Goal: Task Accomplishment & Management: Manage account settings

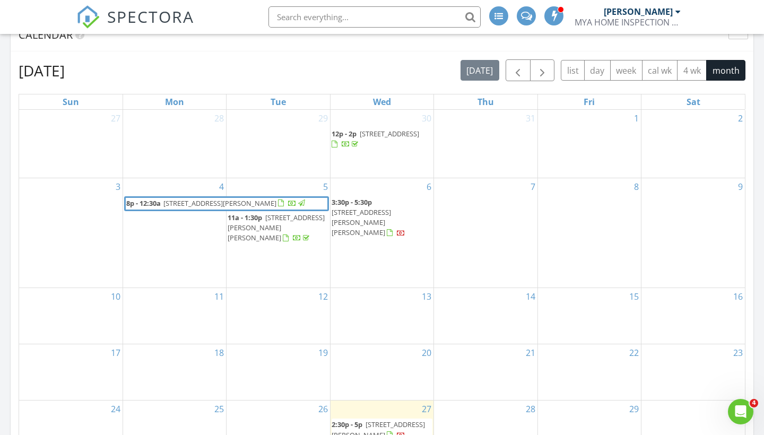
scroll to position [464, 0]
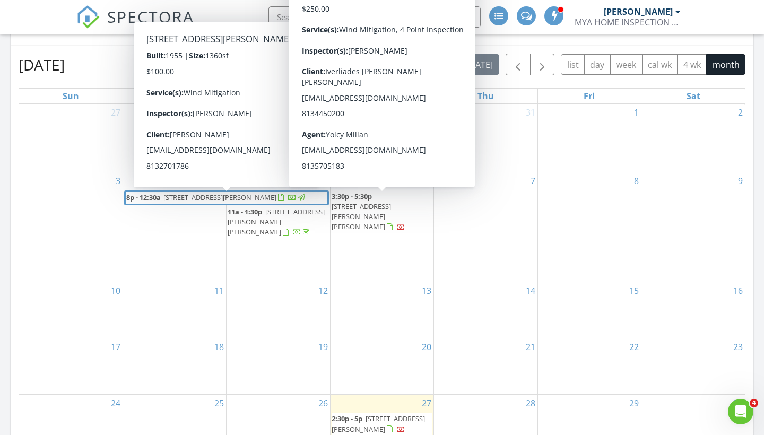
click at [386, 202] on span "7604 Tyson Dr, Port Richey 34668" at bounding box center [360, 217] width 59 height 30
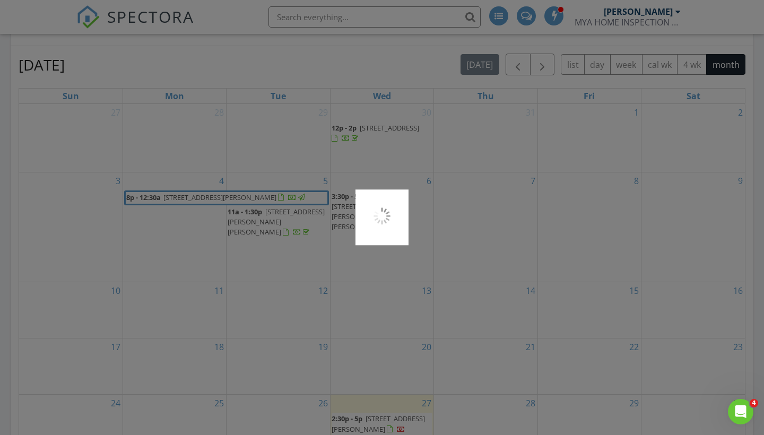
click at [386, 201] on div at bounding box center [381, 217] width 53 height 56
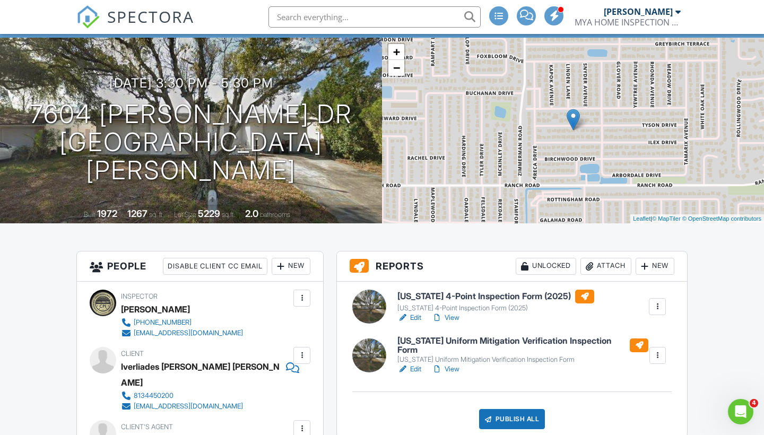
click at [413, 318] on link "Edit" at bounding box center [409, 317] width 24 height 11
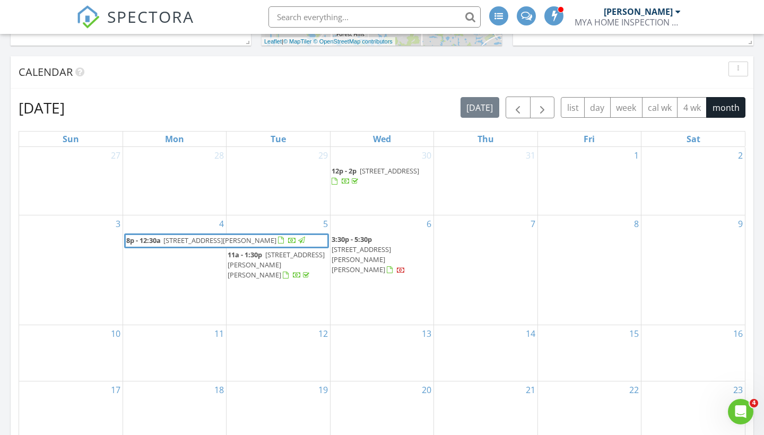
scroll to position [404, 0]
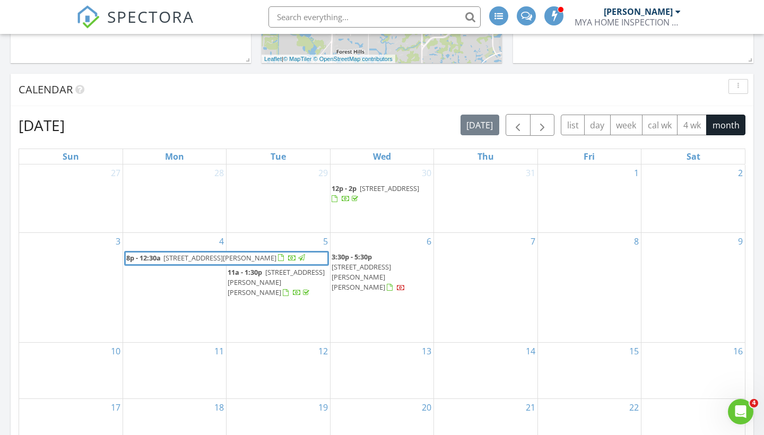
click at [381, 268] on span "7604 Tyson Dr, Port Richey 34668" at bounding box center [360, 277] width 59 height 30
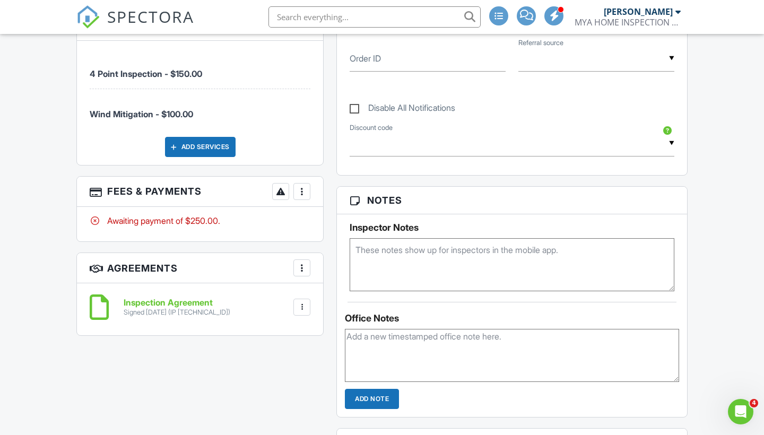
click at [304, 186] on div at bounding box center [301, 191] width 11 height 11
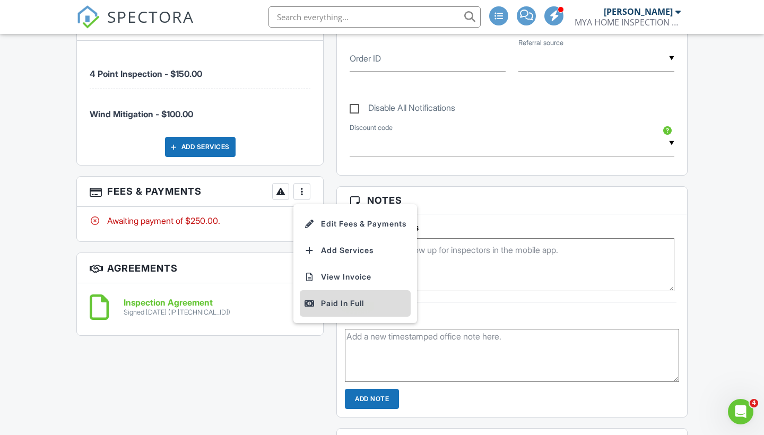
click at [331, 297] on div "Paid In Full" at bounding box center [355, 303] width 102 height 13
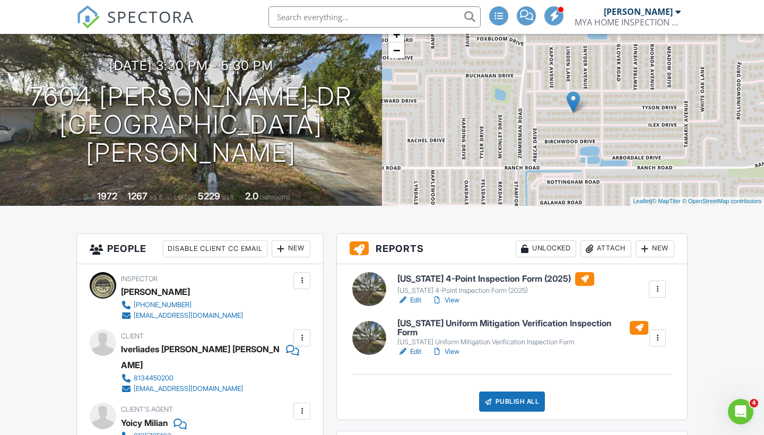
scroll to position [133, 0]
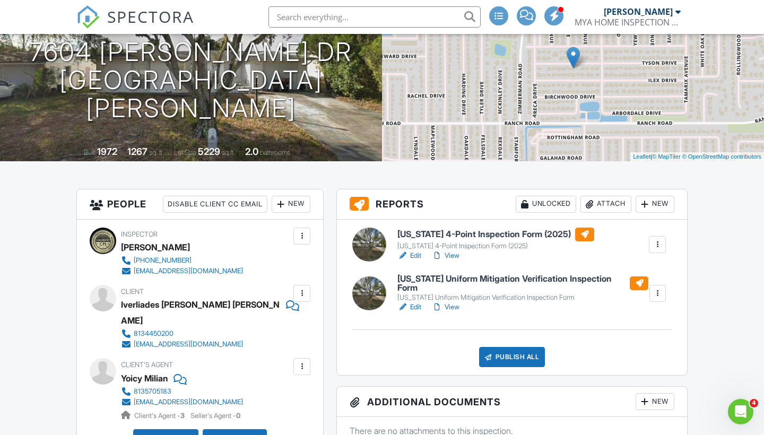
click at [450, 254] on link "View" at bounding box center [446, 255] width 28 height 11
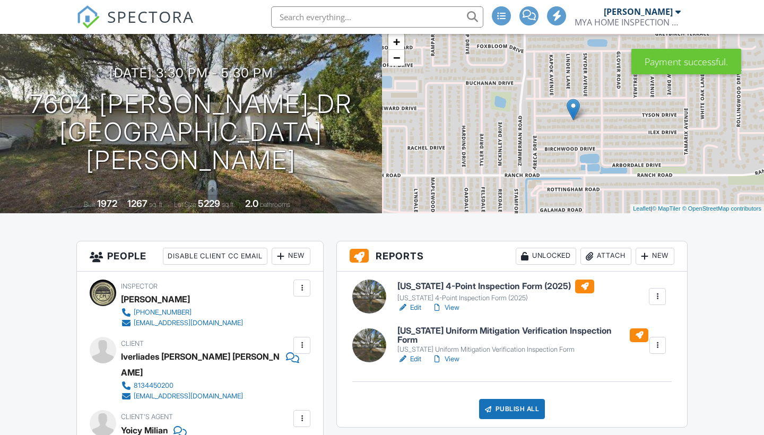
scroll to position [81, 0]
click at [420, 308] on link "Edit" at bounding box center [409, 307] width 24 height 11
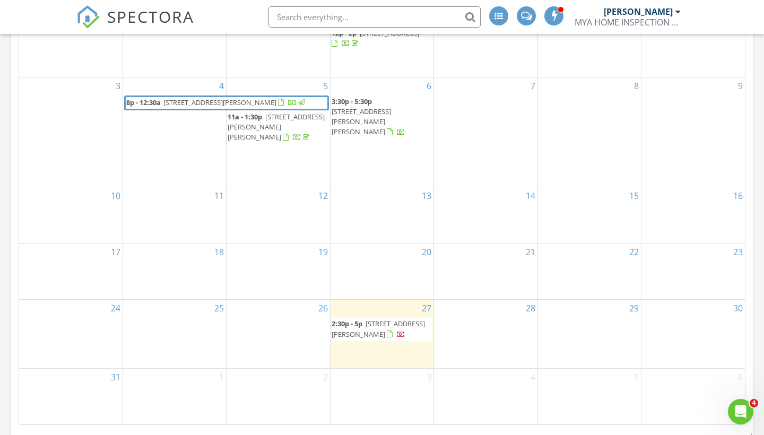
scroll to position [560, 0]
click at [373, 109] on span "7604 Tyson Dr, Port Richey 34668" at bounding box center [360, 121] width 59 height 30
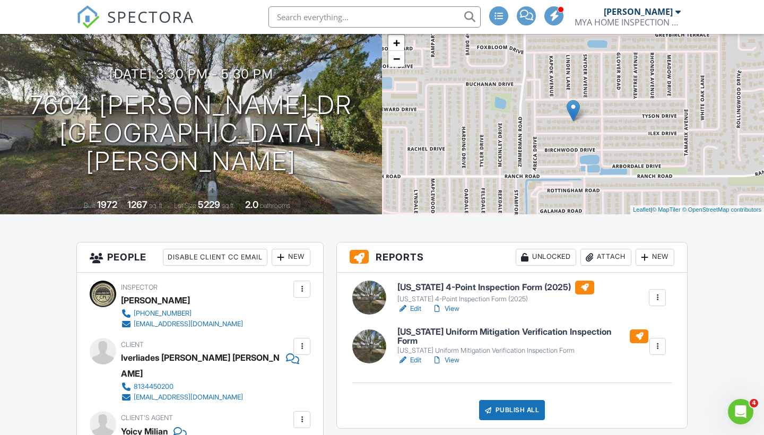
click at [449, 307] on link "View" at bounding box center [446, 308] width 28 height 11
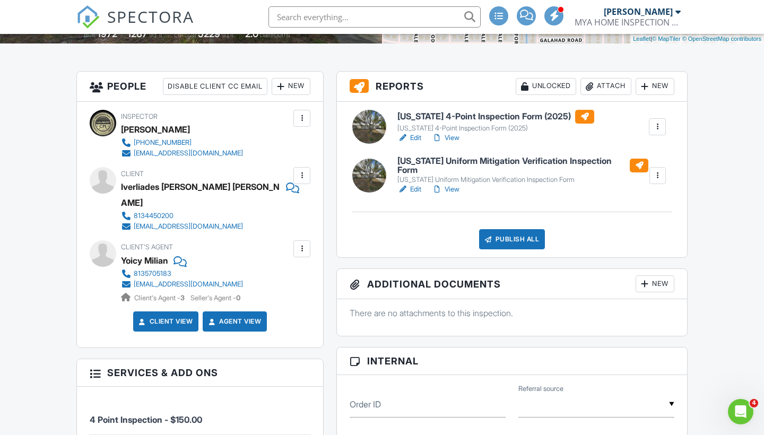
scroll to position [286, 0]
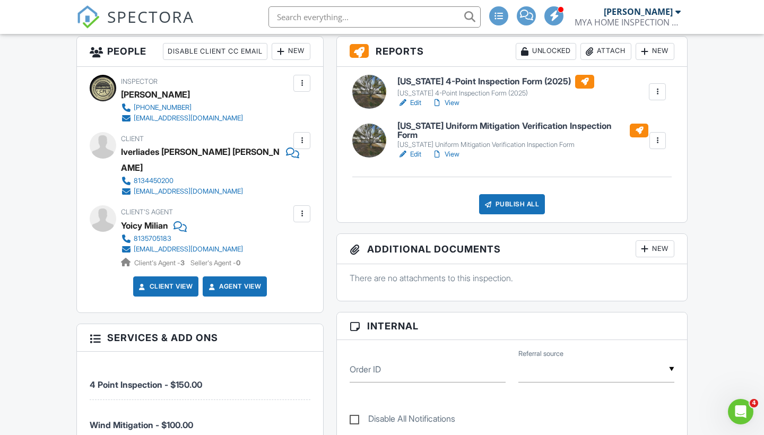
click at [414, 103] on link "Edit" at bounding box center [409, 103] width 24 height 11
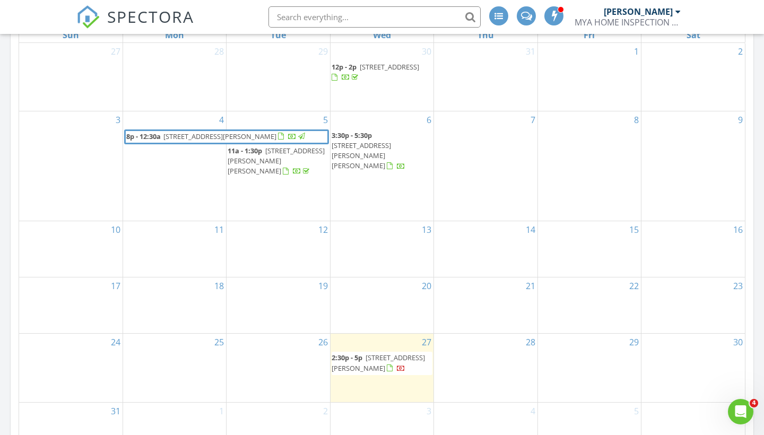
scroll to position [514, 0]
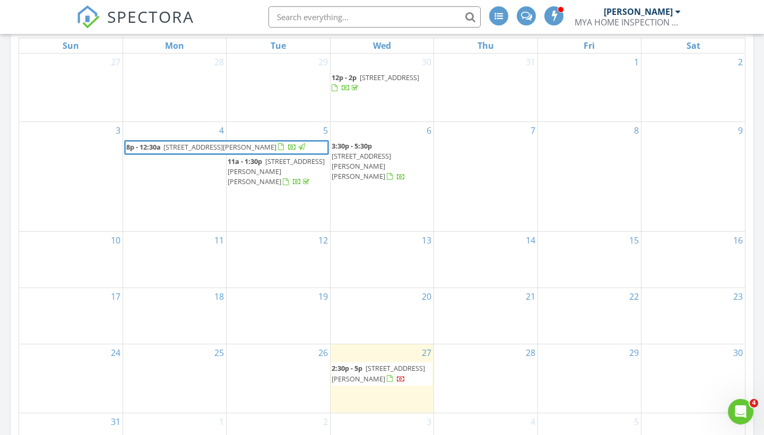
click at [378, 153] on span "7604 Tyson Dr, Port Richey 34668" at bounding box center [360, 166] width 59 height 30
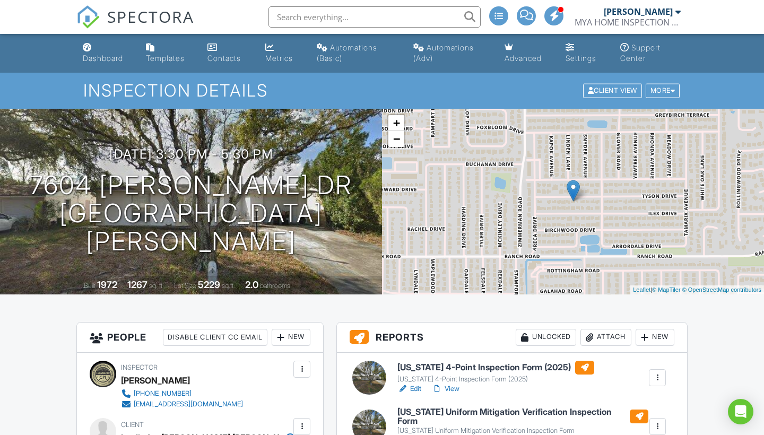
click at [451, 386] on link "View" at bounding box center [446, 388] width 28 height 11
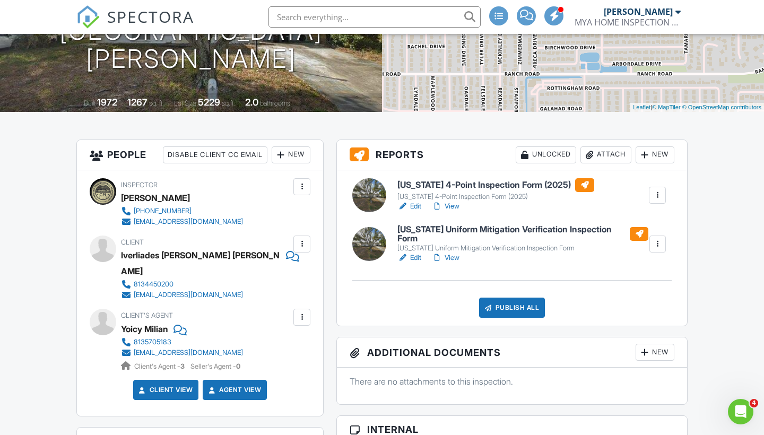
scroll to position [193, 0]
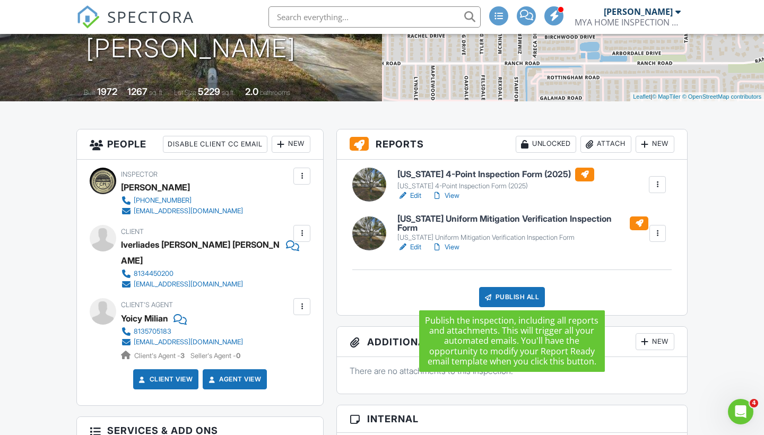
click at [512, 292] on div "Publish All" at bounding box center [512, 297] width 66 height 20
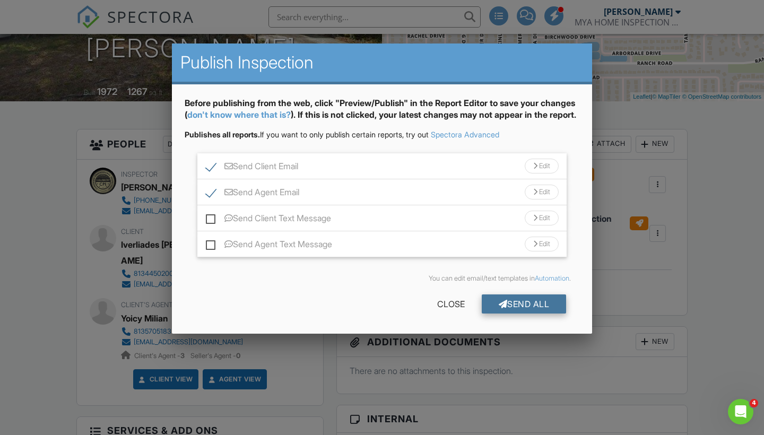
click at [516, 313] on div "Send All" at bounding box center [524, 303] width 85 height 19
